Goal: Task Accomplishment & Management: Use online tool/utility

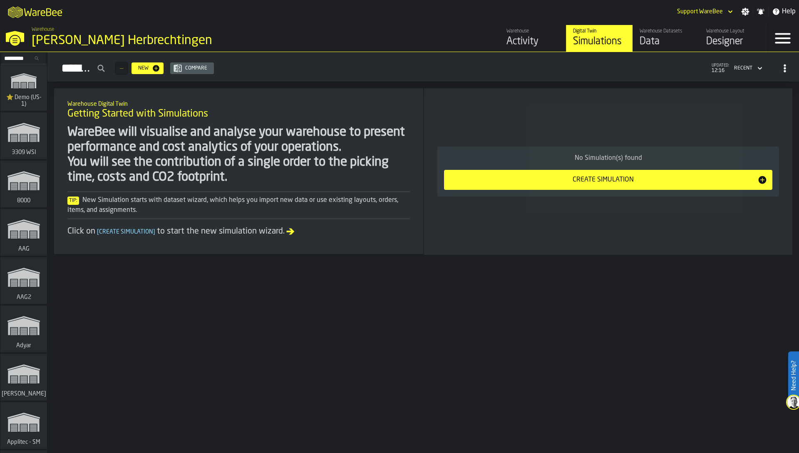
click at [21, 60] on input "Search..." at bounding box center [23, 58] width 43 height 9
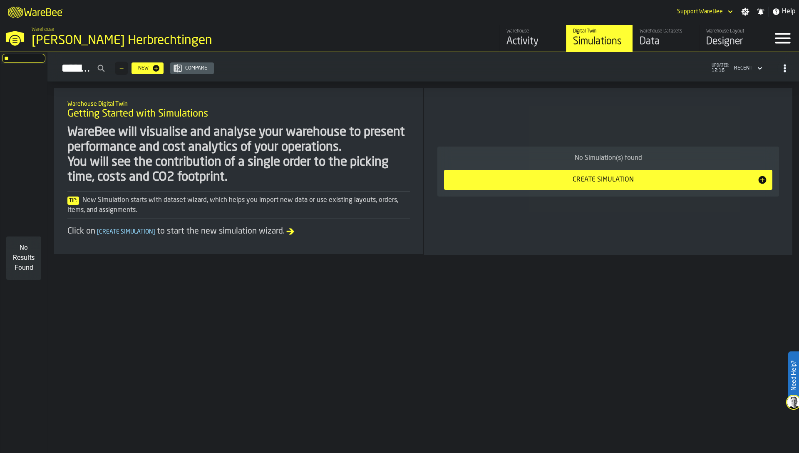
type input "*"
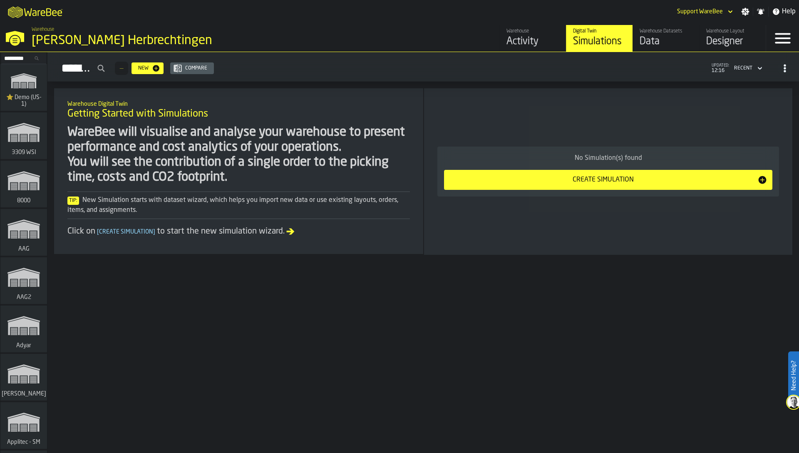
type input "*"
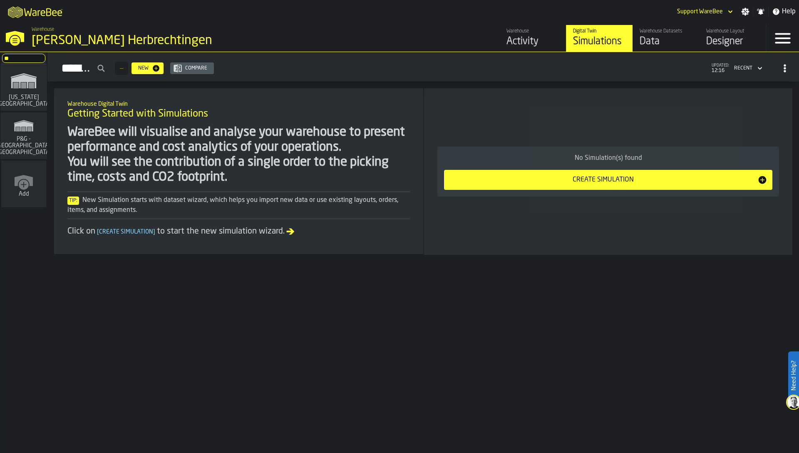
type input "*"
type input "*****"
click at [20, 93] on icon "link-to-/wh/i/36c4991f-68ef-4ca7-ab45-a2252c911eea/simulations" at bounding box center [24, 80] width 40 height 27
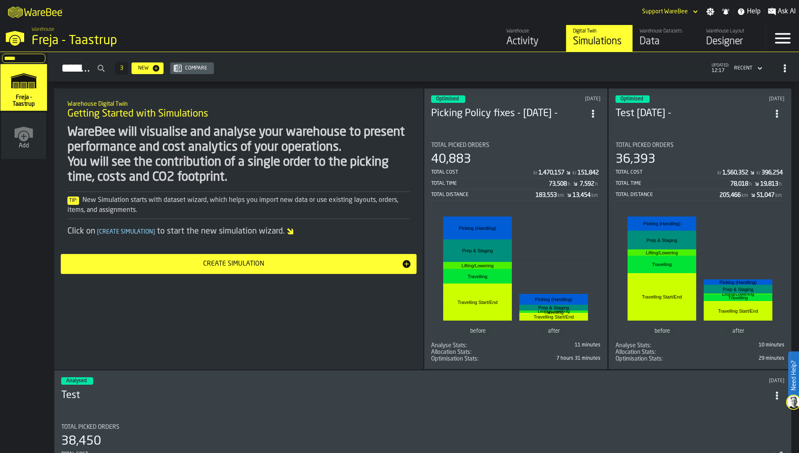
click at [370, 142] on div "WareBee will visualise and analyse your warehouse to present performance and co…" at bounding box center [238, 155] width 343 height 60
click at [674, 37] on div "Data" at bounding box center [666, 41] width 53 height 13
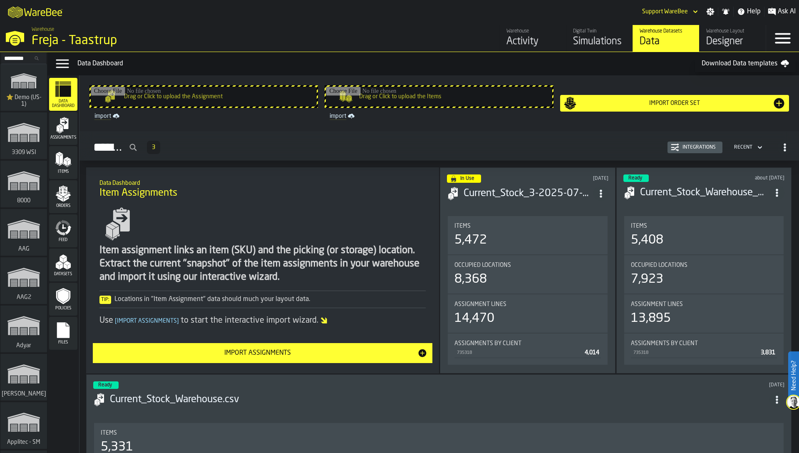
click at [61, 234] on icon "menu Feed" at bounding box center [61, 232] width 10 height 7
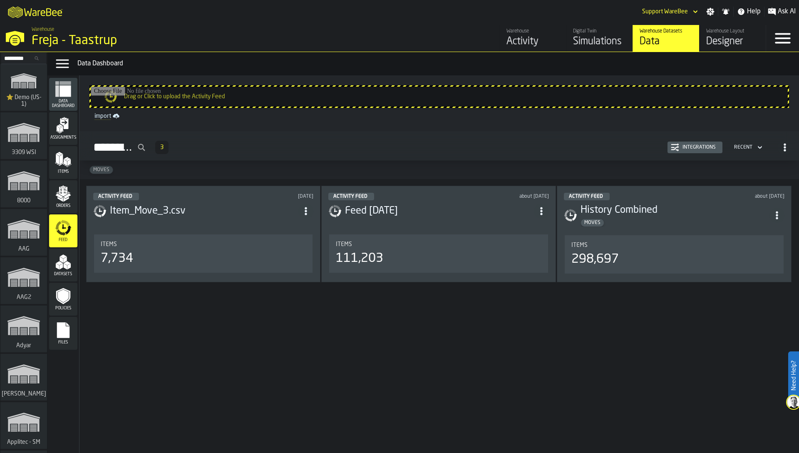
click at [676, 148] on icon "button-Integrations" at bounding box center [675, 148] width 8 height 4
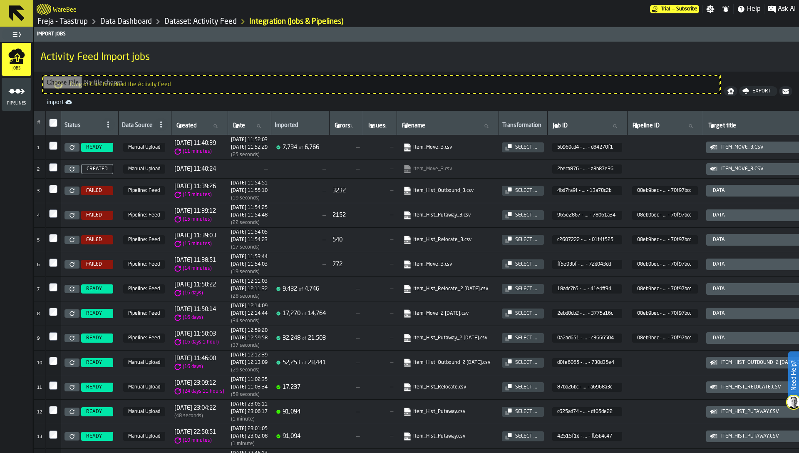
click at [11, 85] on icon "menu Pipelines" at bounding box center [16, 91] width 17 height 17
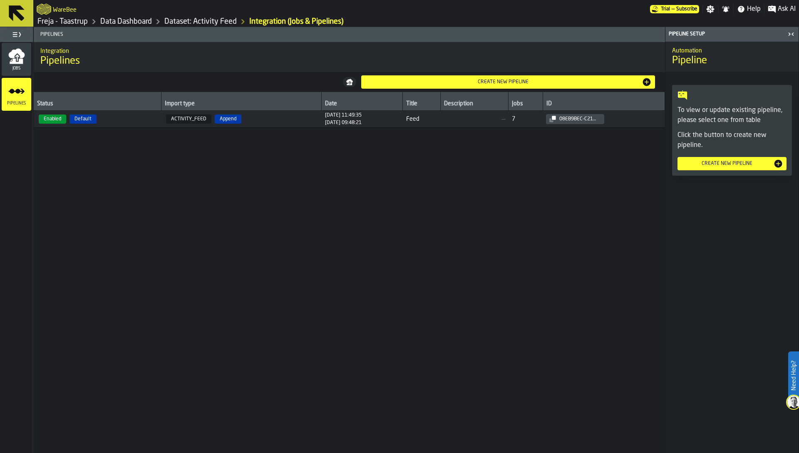
click at [161, 121] on td "ACTIVITY_FEED Append" at bounding box center [241, 119] width 160 height 17
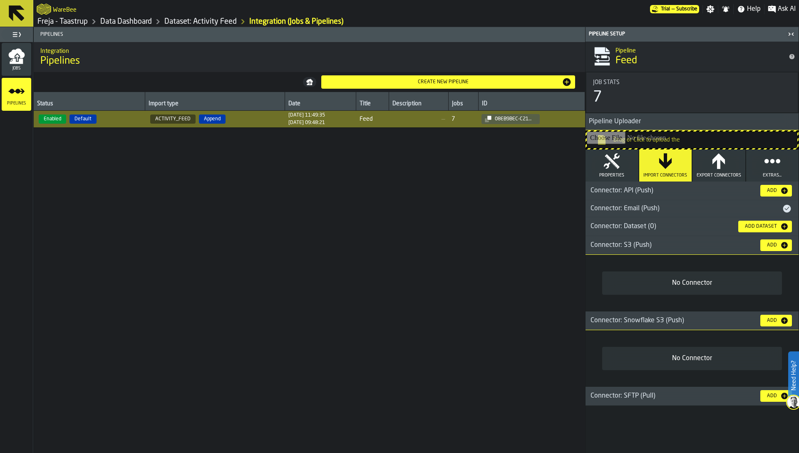
click at [632, 211] on div "Connector: Email (Push)" at bounding box center [684, 209] width 196 height 10
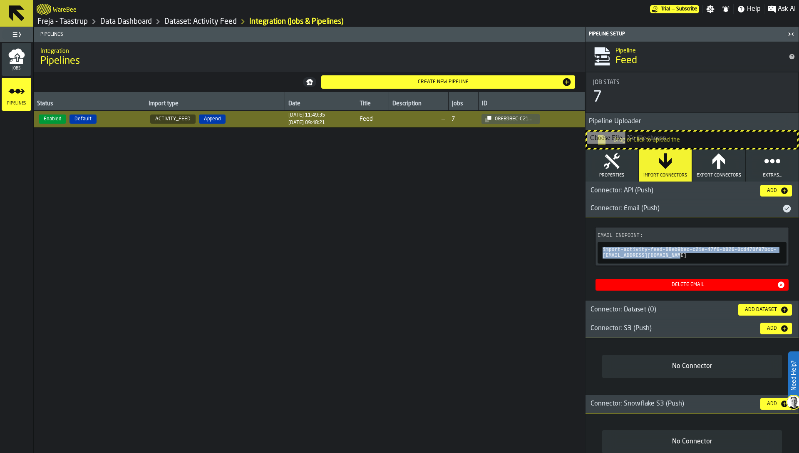
copy span "import-activity-feed-08eb9bec-c21e-47f6-b026-0cd470f97bcc-WOjgXLGvYl@app.warebe…"
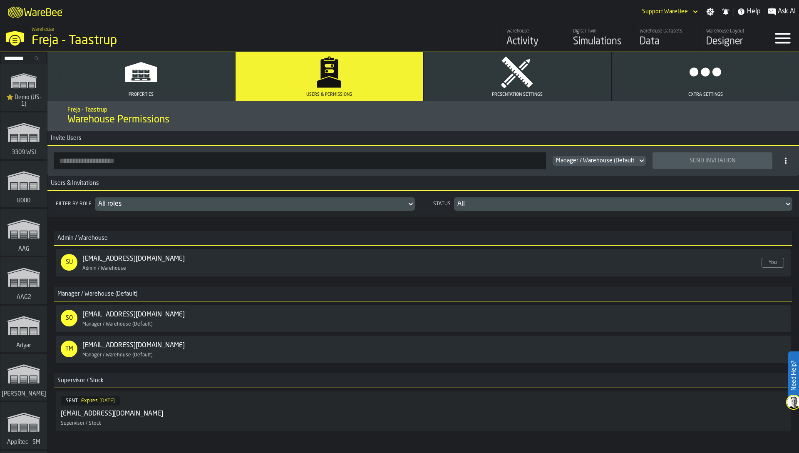
click at [99, 400] on div "[DATE]" at bounding box center [106, 401] width 15 height 6
click at [99, 401] on div "26/08/2025, 13:31:53" at bounding box center [117, 401] width 37 height 6
click at [765, 413] on div "Cancel" at bounding box center [762, 411] width 25 height 6
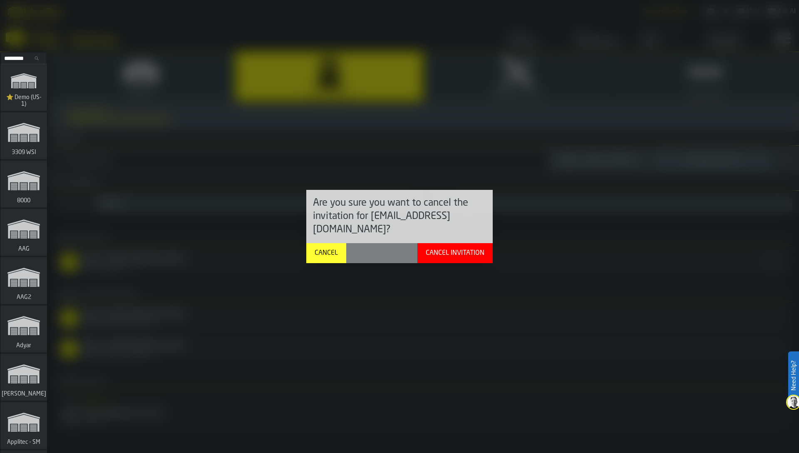
click at [479, 248] on div "Cancel Invitation" at bounding box center [454, 253] width 65 height 10
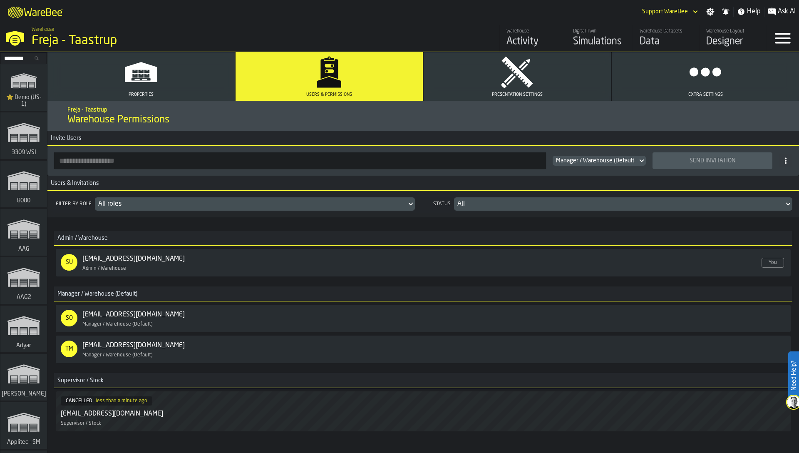
click at [83, 412] on div "mhl@freja.com" at bounding box center [112, 414] width 102 height 10
click at [157, 164] on input "button-toolbar-" at bounding box center [300, 160] width 492 height 17
paste input "**********"
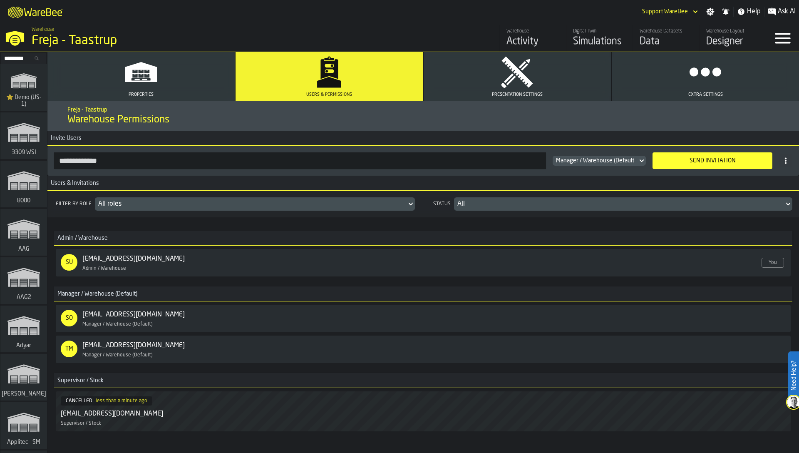
type input "**********"
click at [588, 159] on span "Manager / Warehouse (Default)" at bounding box center [596, 160] width 80 height 7
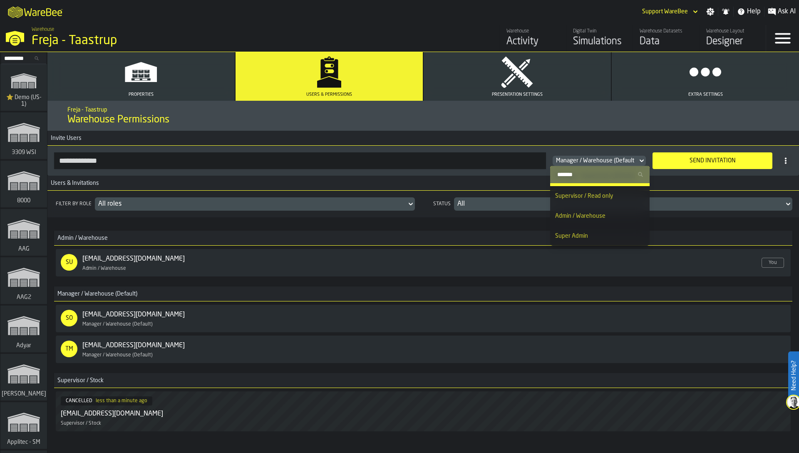
scroll to position [13, 0]
click at [574, 174] on input "Search" at bounding box center [600, 174] width 93 height 11
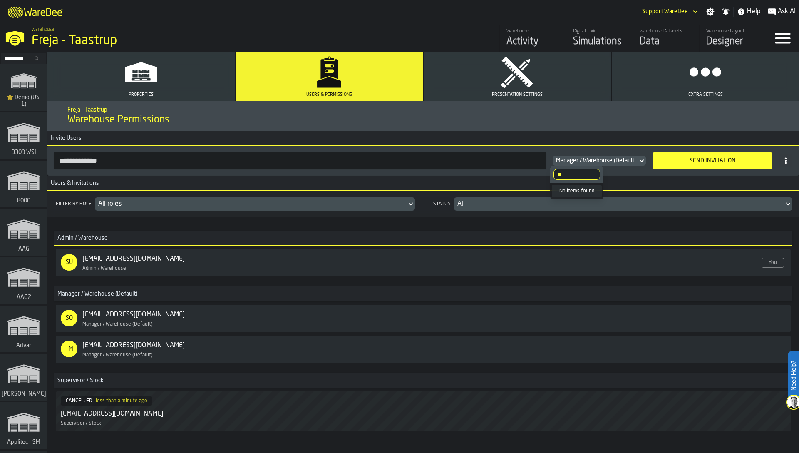
type input "*"
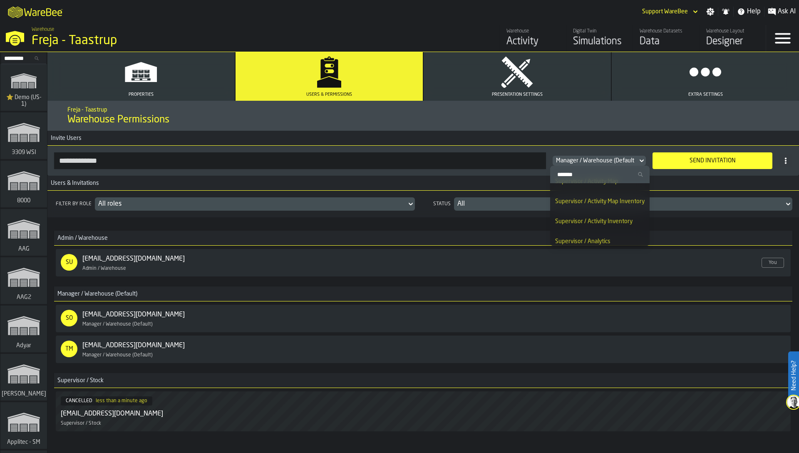
scroll to position [311, 0]
click at [610, 220] on span "Supervisor / Activity Inventory" at bounding box center [593, 222] width 77 height 6
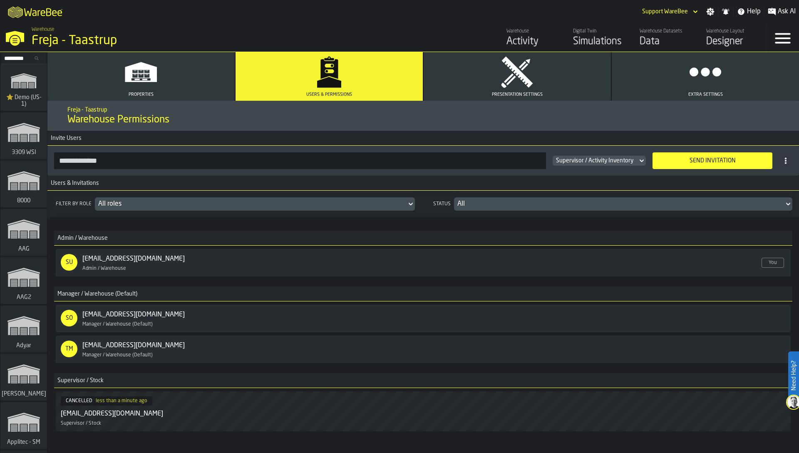
click at [685, 163] on div "Send Invitation" at bounding box center [713, 160] width 110 height 7
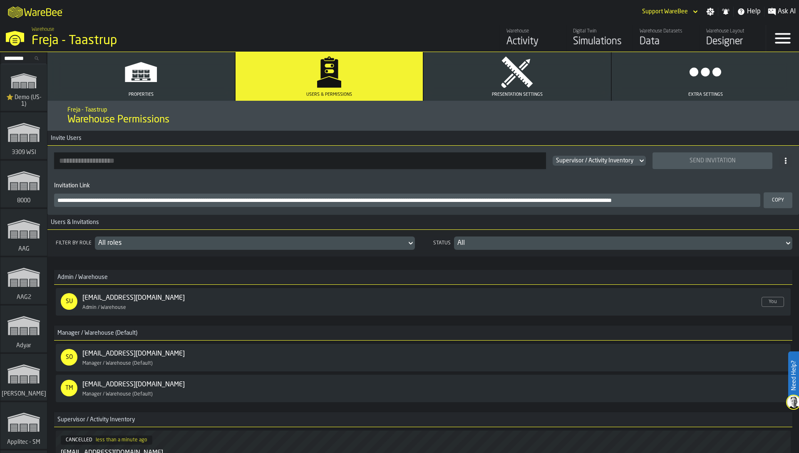
scroll to position [81, 0]
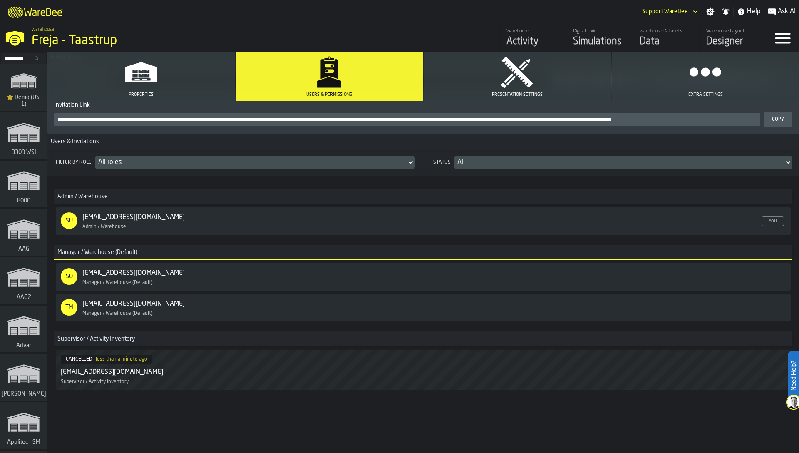
click at [746, 372] on div "CANCELLED less than a minute ago mhl@freja.com Supervisor / Activity Inventory" at bounding box center [423, 370] width 725 height 30
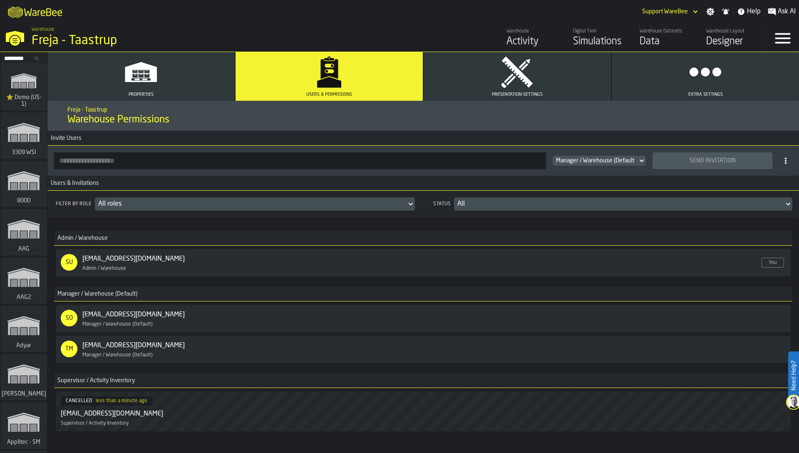
scroll to position [42, 0]
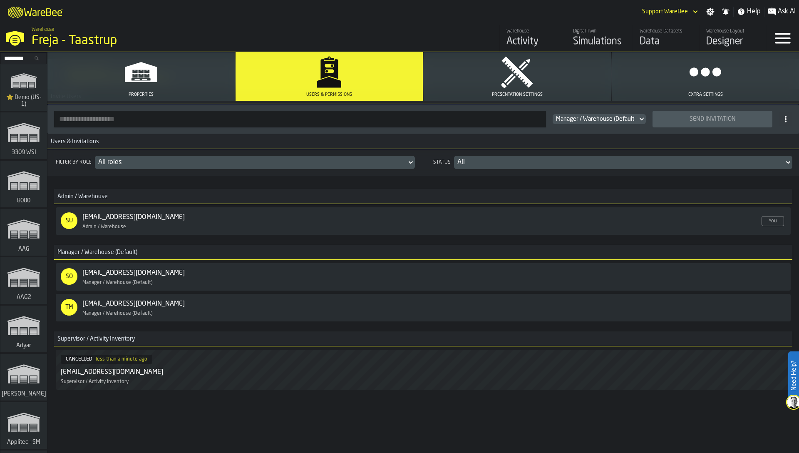
click at [118, 360] on div "less than a minute ago" at bounding box center [122, 359] width 52 height 6
click at [108, 381] on span "Supervisor / Activity Inventory" at bounding box center [95, 382] width 68 height 6
click at [477, 179] on div "Admin / Warehouse SU support@warebee.com Enabled Admin / Warehouse You Manager …" at bounding box center [423, 288] width 752 height 224
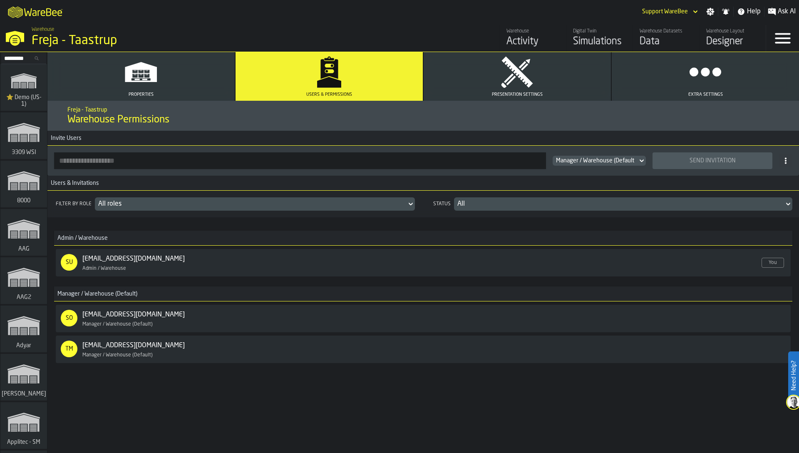
click at [110, 161] on input "button-toolbar-" at bounding box center [300, 160] width 492 height 17
paste input "**********"
type input "**********"
click at [580, 156] on div "Manager / Warehouse (Default)" at bounding box center [595, 161] width 85 height 10
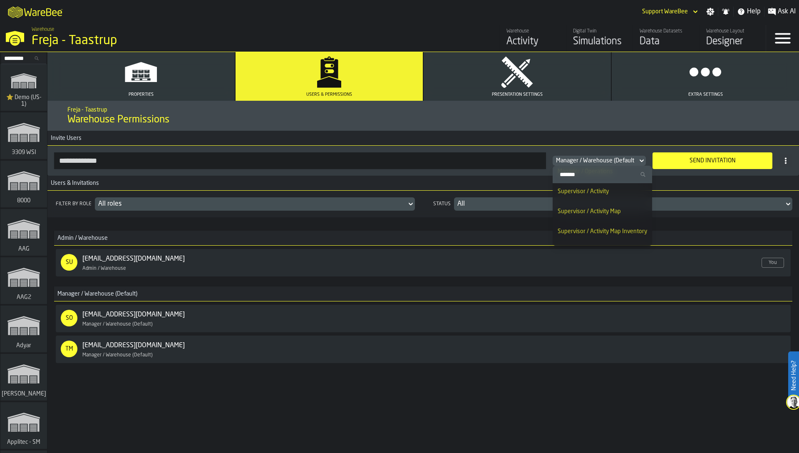
scroll to position [286, 0]
click at [599, 224] on span "Supervisor / Activity Map Inventory" at bounding box center [602, 227] width 89 height 6
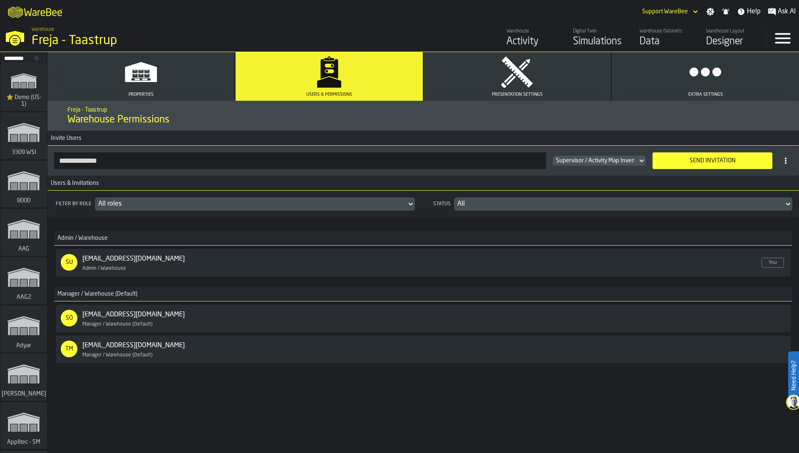
click at [697, 161] on div "Send Invitation" at bounding box center [713, 160] width 110 height 7
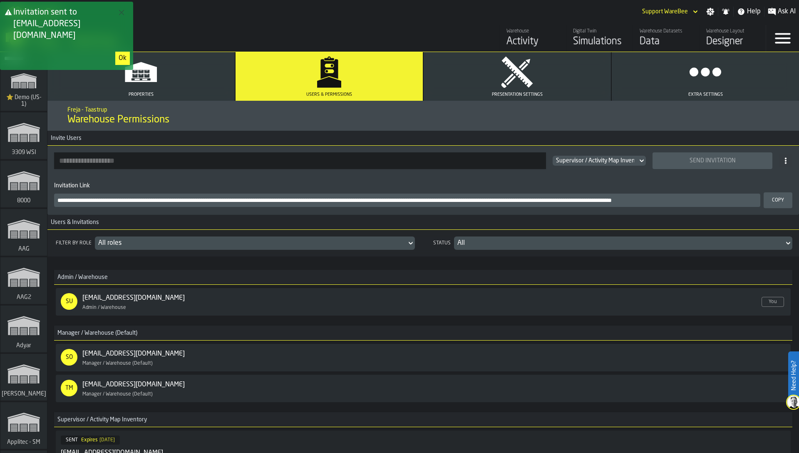
click at [123, 53] on div "Ok" at bounding box center [123, 58] width 8 height 10
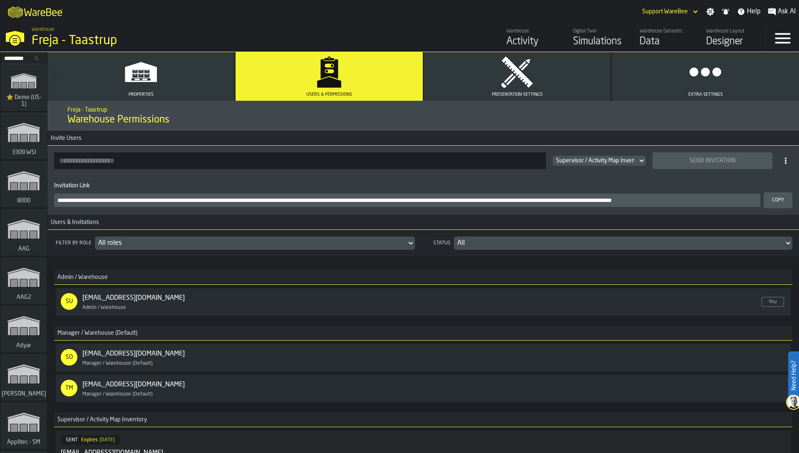
click at [658, 34] on div "Warehouse Datasets" at bounding box center [666, 31] width 53 height 6
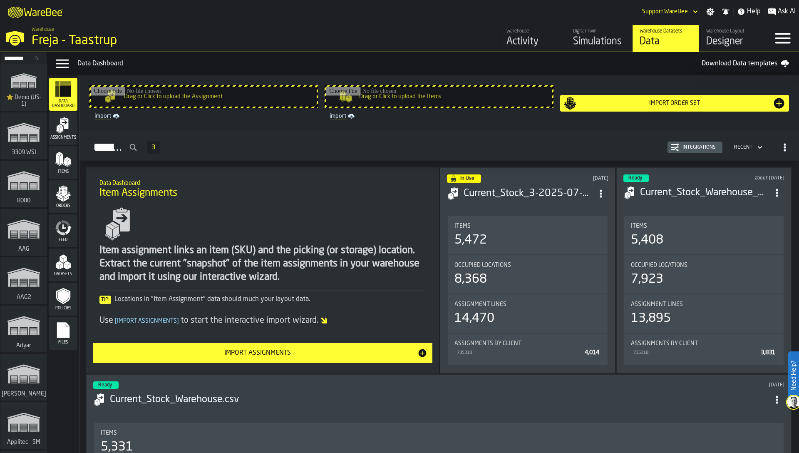
click at [64, 337] on icon "menu Files" at bounding box center [63, 330] width 12 height 16
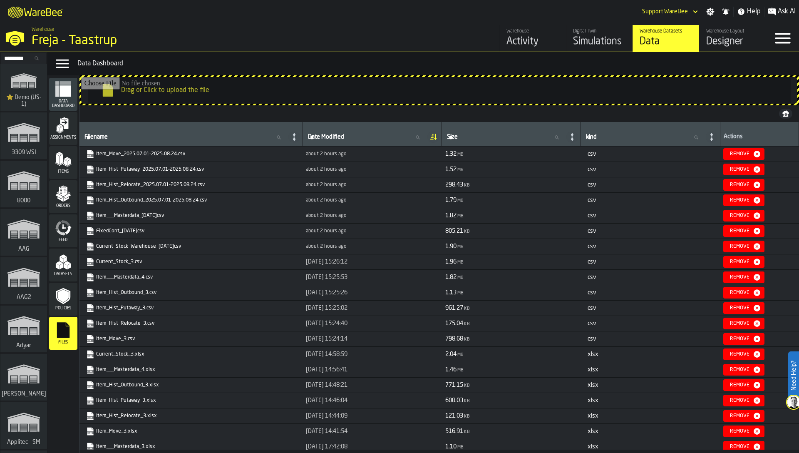
click at [88, 151] on icon "link-to-https://drive.app.warebee.com/36c4991f-68ef-4ca7-ab45-a2252c911eea/file…" at bounding box center [87, 152] width 5 height 6
drag, startPoint x: 509, startPoint y: 122, endPoint x: 514, endPoint y: 126, distance: 6.8
click at [514, 126] on th "Size Size" at bounding box center [511, 134] width 139 height 25
click at [61, 229] on icon "menu Feed" at bounding box center [63, 227] width 17 height 17
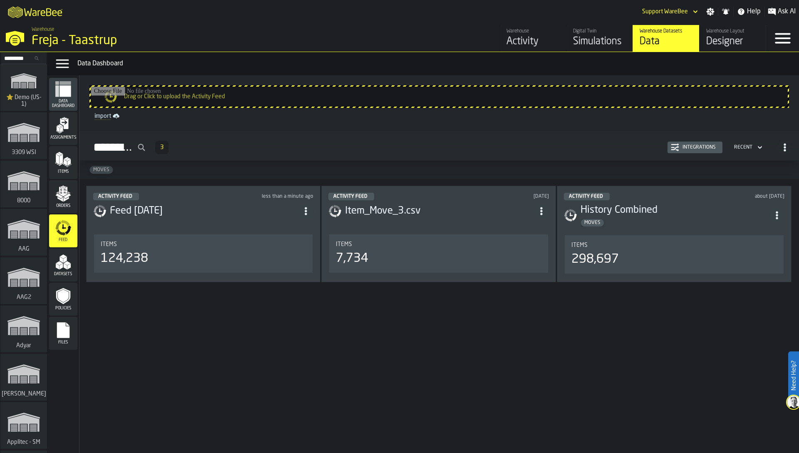
click at [691, 144] on div "Integrations" at bounding box center [695, 147] width 48 height 8
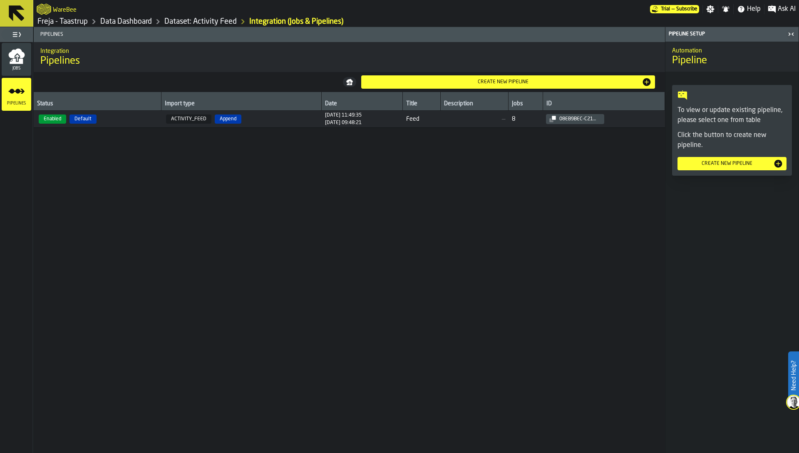
click at [15, 55] on icon "menu Jobs" at bounding box center [16, 53] width 16 height 10
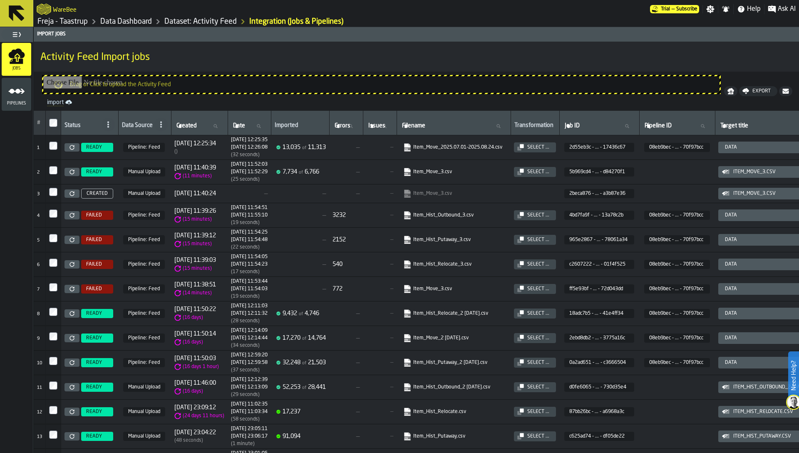
click at [464, 193] on link "Item_Move_3.csv" at bounding box center [452, 193] width 99 height 8
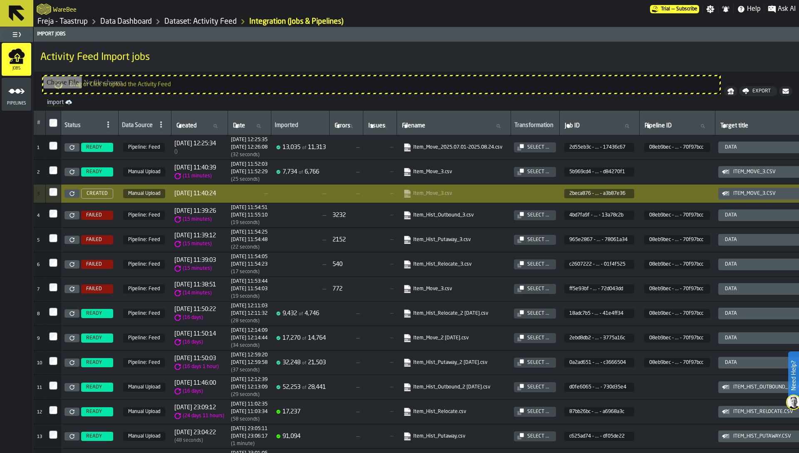
click at [69, 20] on link "Freja - Taastrup" at bounding box center [62, 21] width 50 height 9
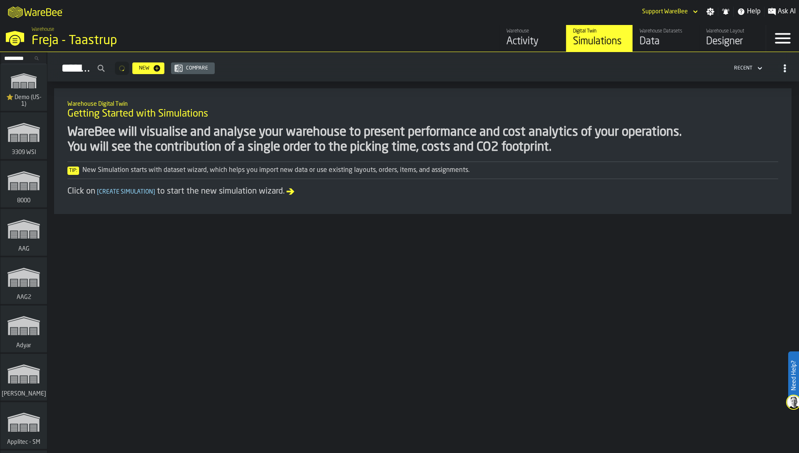
click at [12, 56] on input "Search..." at bounding box center [23, 58] width 43 height 9
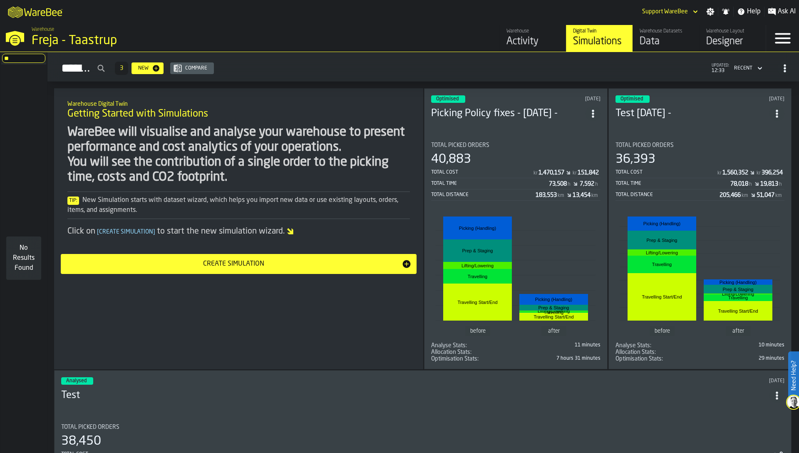
type input "*"
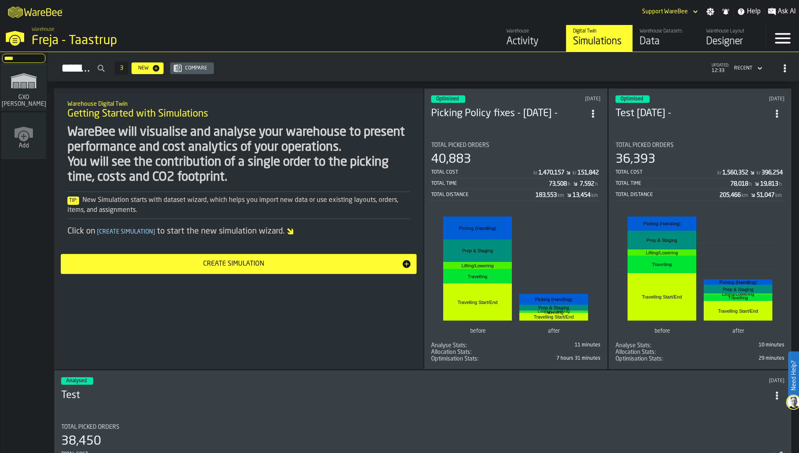
type input "****"
click at [21, 77] on polygon "link-to-/wh/i/baca6aa3-d1fc-43c0-a604-2a1c9d5db74d/simulations" at bounding box center [23, 82] width 25 height 14
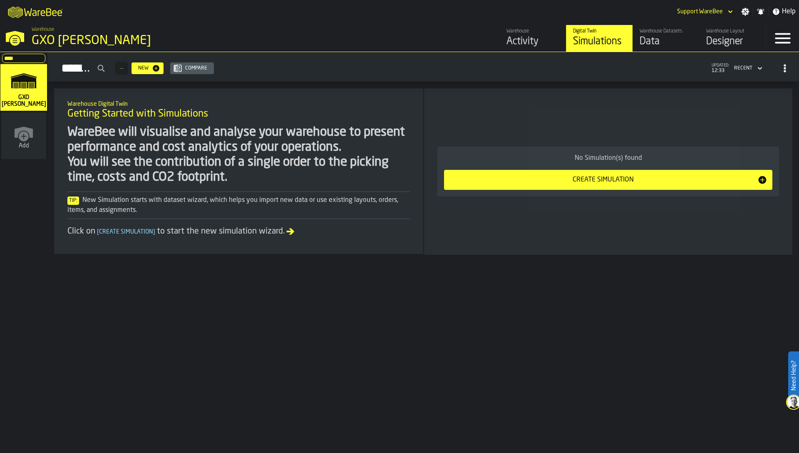
click at [734, 33] on div "Warehouse Layout" at bounding box center [732, 31] width 53 height 6
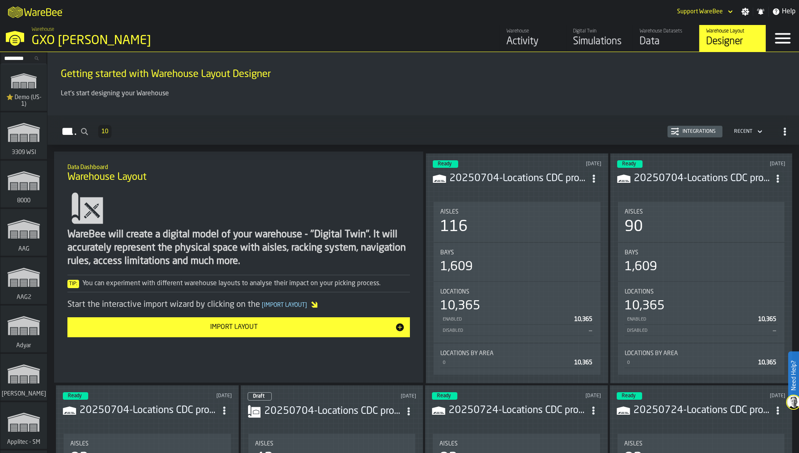
click at [361, 204] on div "WareBee will create a digital model of your warehouse - "Digital Twin". It will…" at bounding box center [238, 262] width 343 height 149
click at [685, 129] on div "Integrations" at bounding box center [699, 132] width 40 height 6
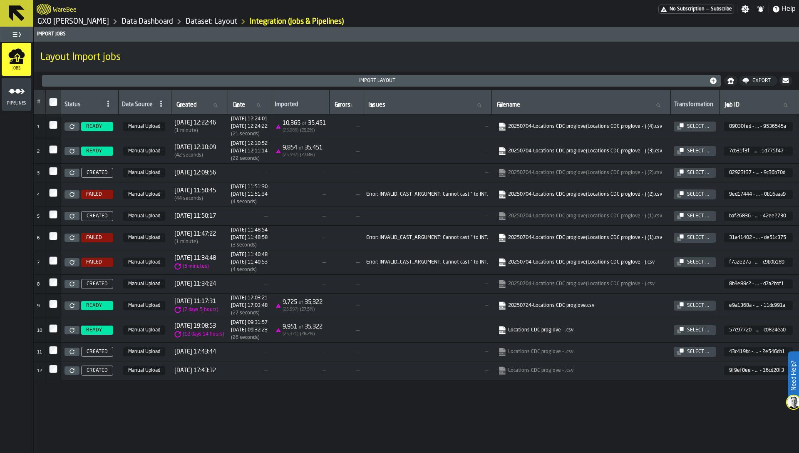
click at [90, 21] on link "GXO [PERSON_NAME]" at bounding box center [73, 21] width 72 height 9
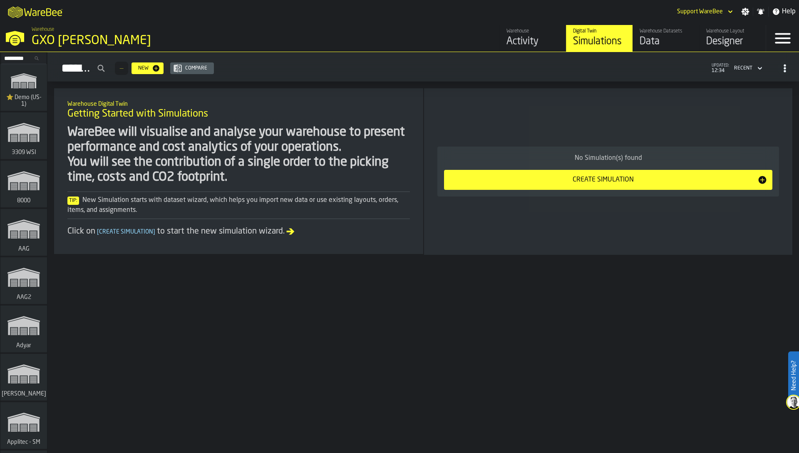
click at [666, 34] on div "Warehouse Datasets" at bounding box center [666, 31] width 53 height 6
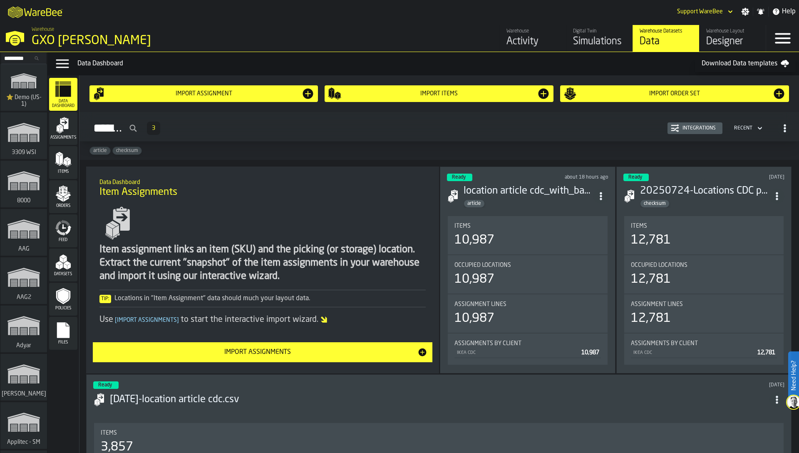
click at [66, 217] on div "Feed" at bounding box center [63, 230] width 28 height 33
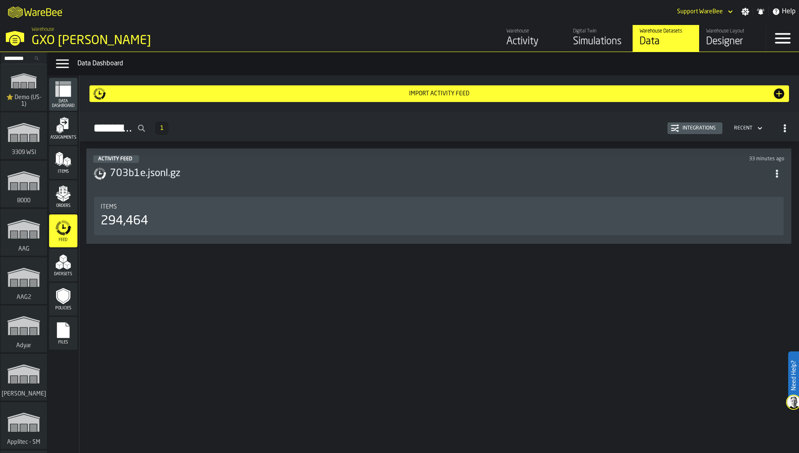
click at [614, 169] on h3 "703b1e.jsonl.gz" at bounding box center [440, 173] width 660 height 13
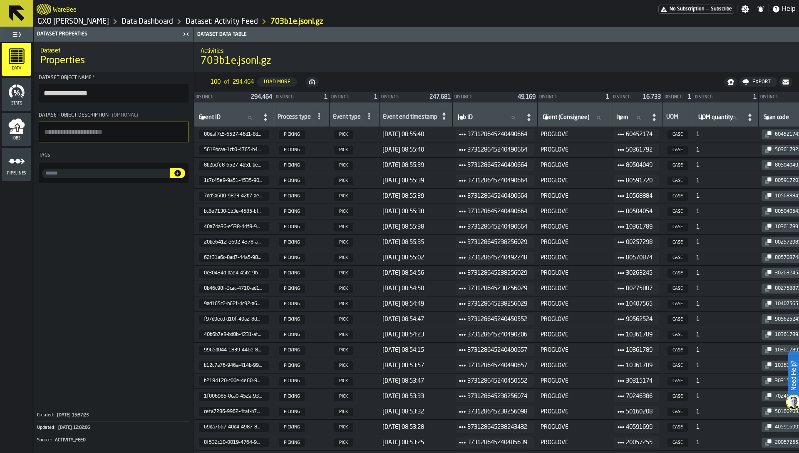
click at [7, 169] on div "Pipelines" at bounding box center [17, 164] width 30 height 23
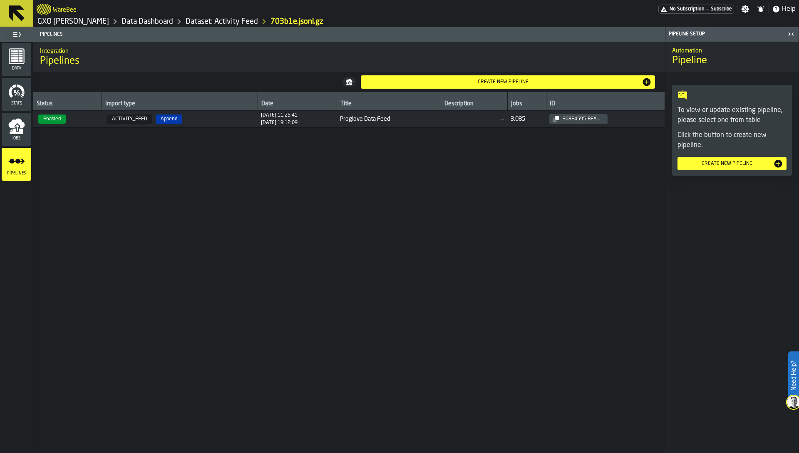
click at [87, 121] on span "Enabled" at bounding box center [68, 118] width 62 height 9
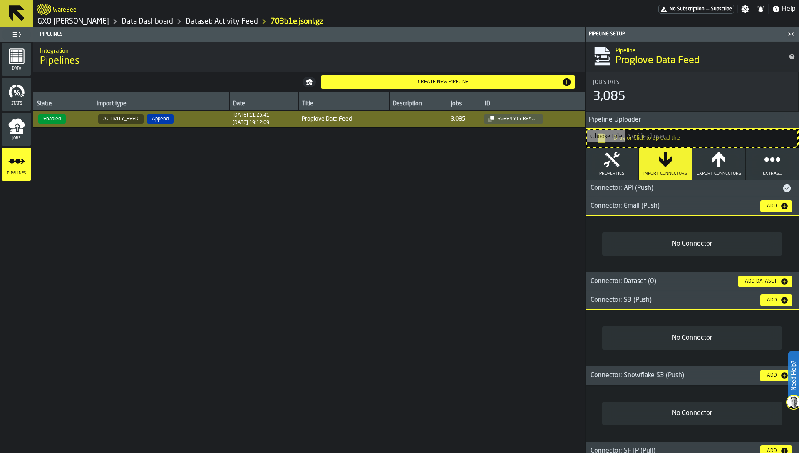
click at [11, 129] on icon "menu Jobs" at bounding box center [16, 126] width 17 height 17
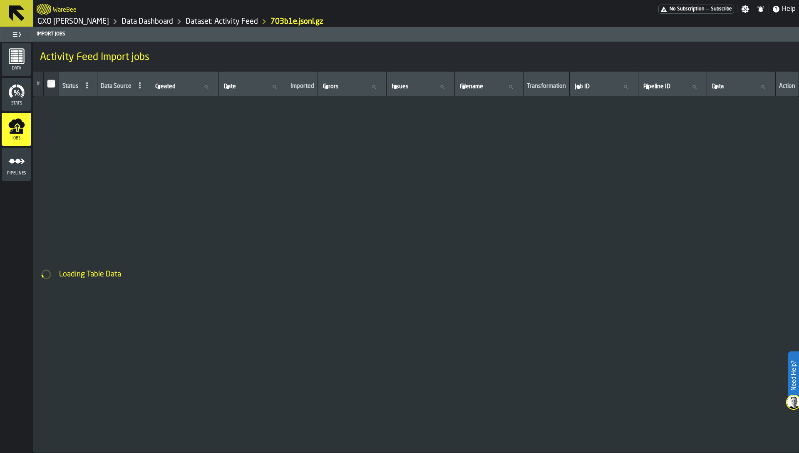
click at [18, 102] on span "Stats" at bounding box center [17, 103] width 30 height 5
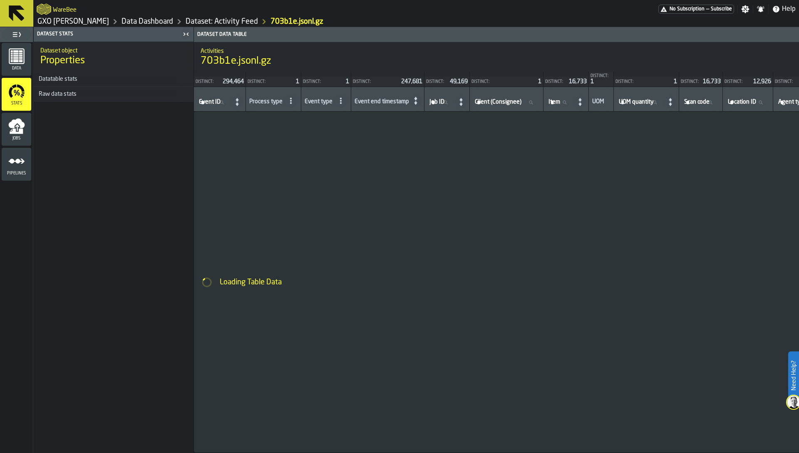
click at [17, 123] on icon "menu Jobs" at bounding box center [16, 123] width 16 height 10
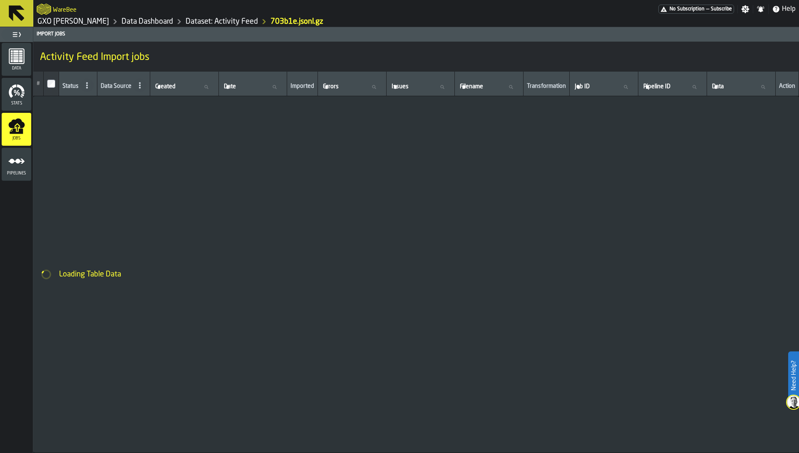
click at [19, 59] on rect "menu Data" at bounding box center [21, 58] width 4 height 1
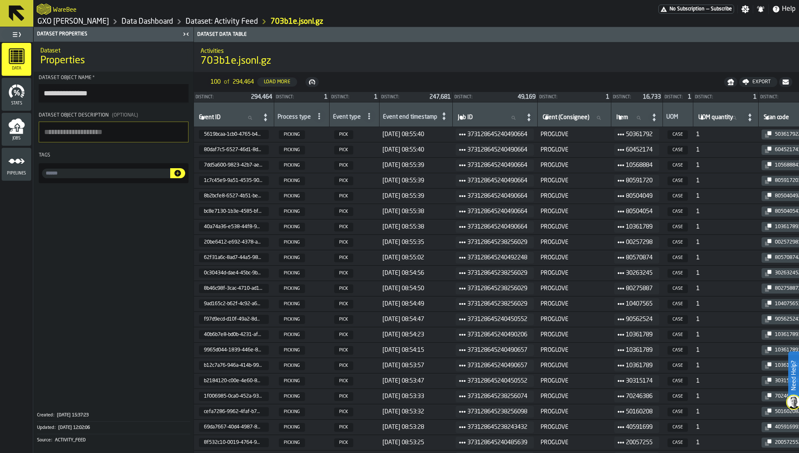
click at [13, 133] on icon "menu Jobs" at bounding box center [16, 131] width 13 height 5
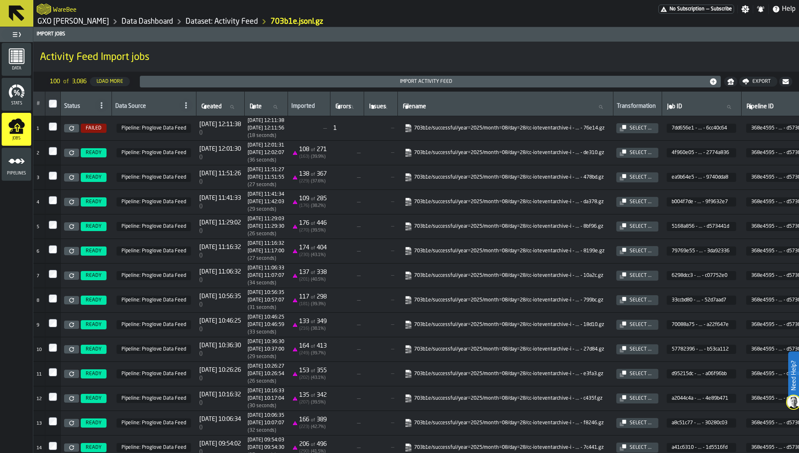
click at [330, 199] on td "109 of 285 ( 176 ) ( 38.2 %)" at bounding box center [309, 202] width 42 height 25
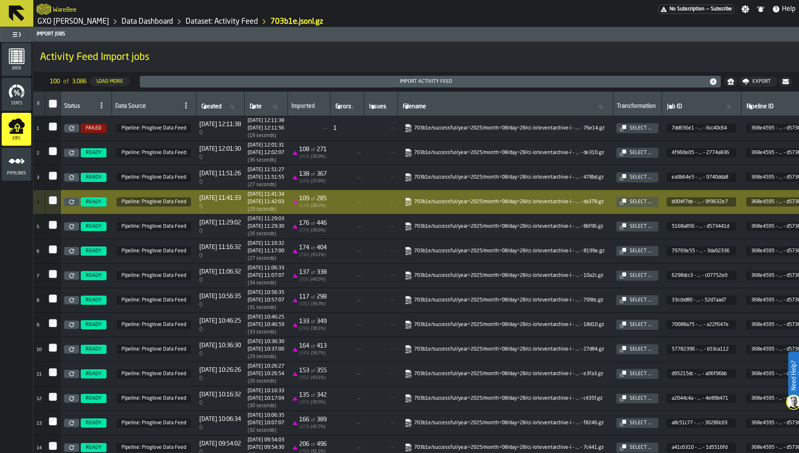
click at [76, 20] on link "GXO [PERSON_NAME]" at bounding box center [73, 21] width 72 height 9
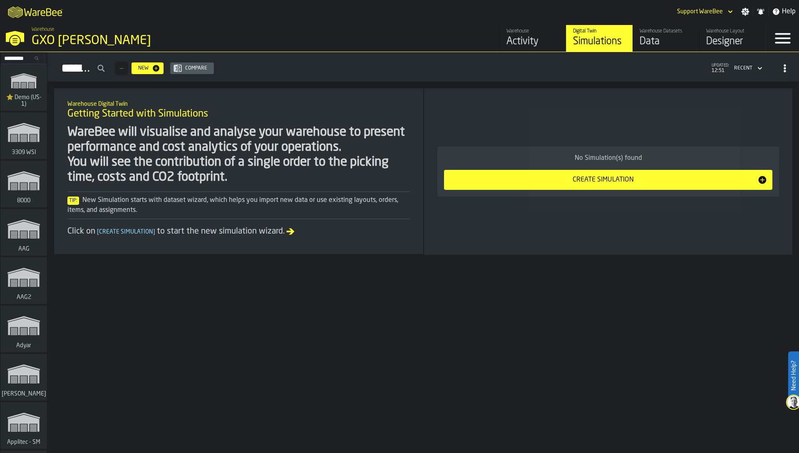
click at [744, 42] on div "Designer" at bounding box center [732, 41] width 53 height 13
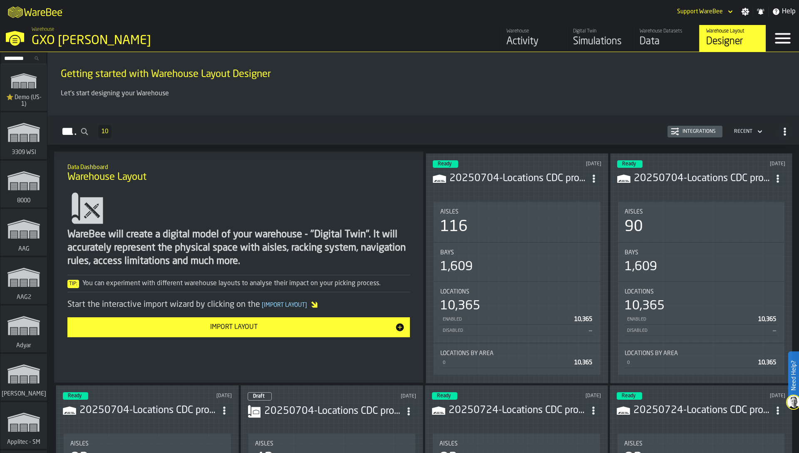
click at [598, 179] on icon "ItemListCard-DashboardItemContainer" at bounding box center [594, 178] width 8 height 8
click at [577, 234] on div "Edit in Designer" at bounding box center [574, 234] width 46 height 10
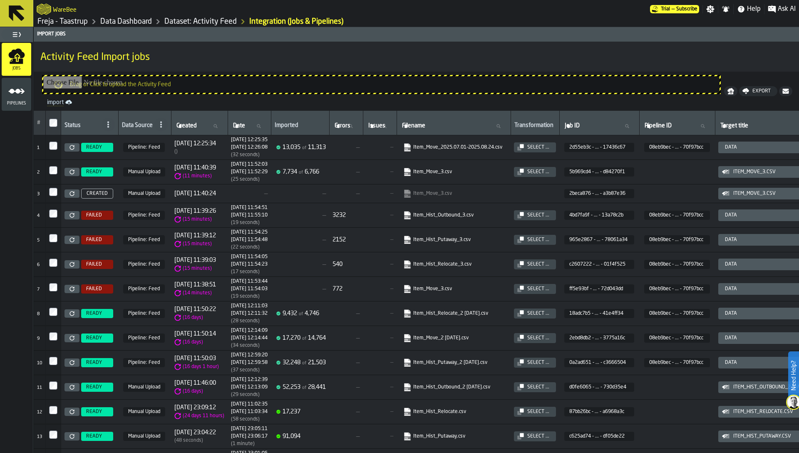
click at [75, 21] on link "Freja - Taastrup" at bounding box center [62, 21] width 50 height 9
